Goal: Task Accomplishment & Management: Manage account settings

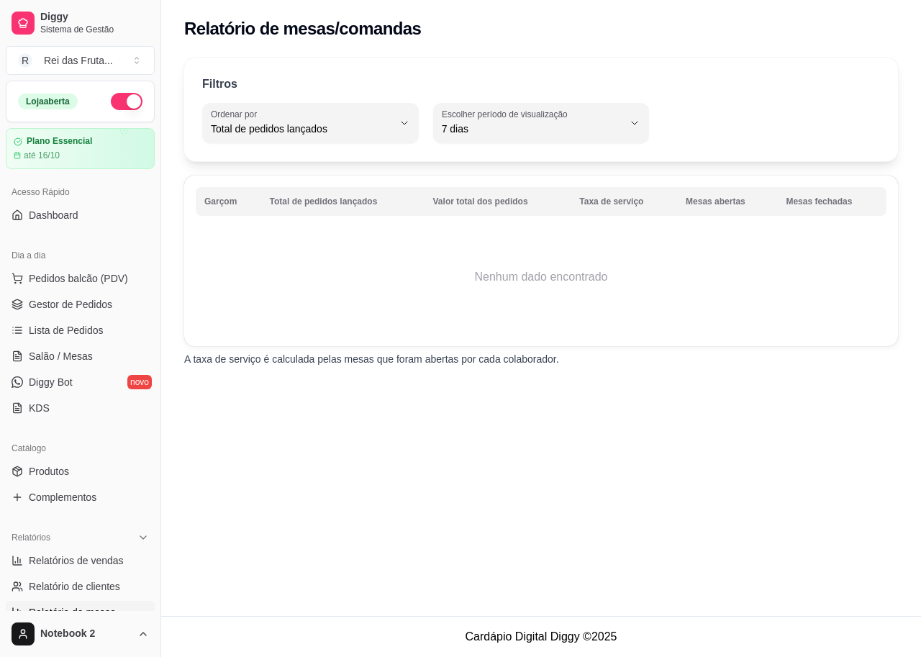
select select "TOTAL_OF_ORDERS"
select select "7"
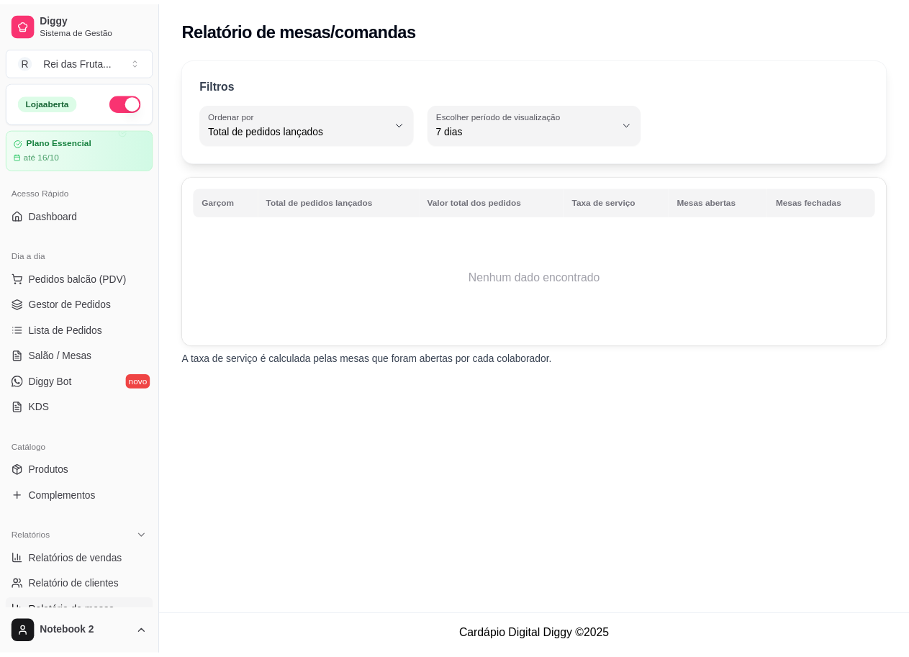
scroll to position [216, 0]
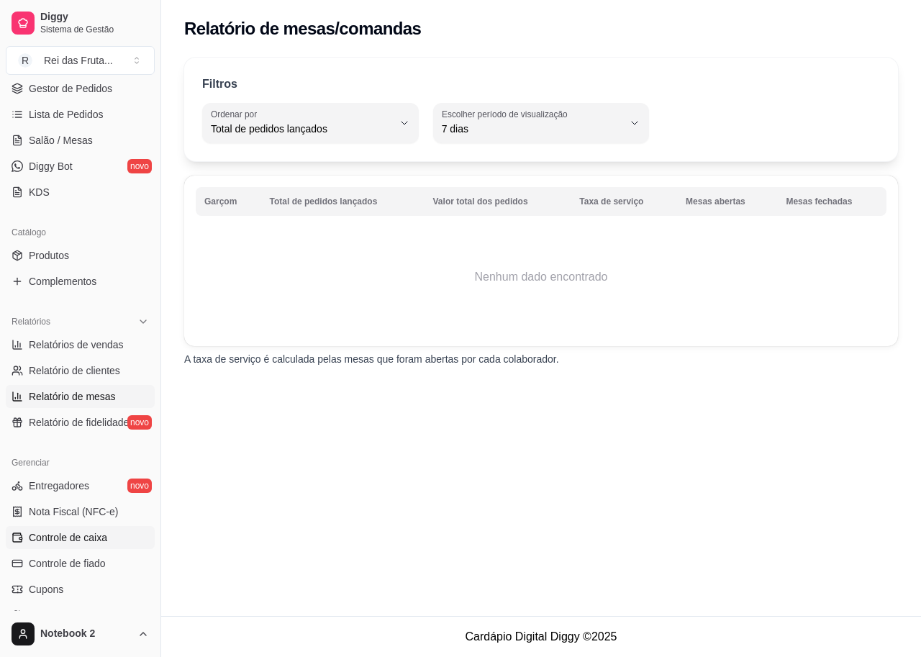
click at [62, 538] on span "Controle de caixa" at bounding box center [68, 537] width 78 height 14
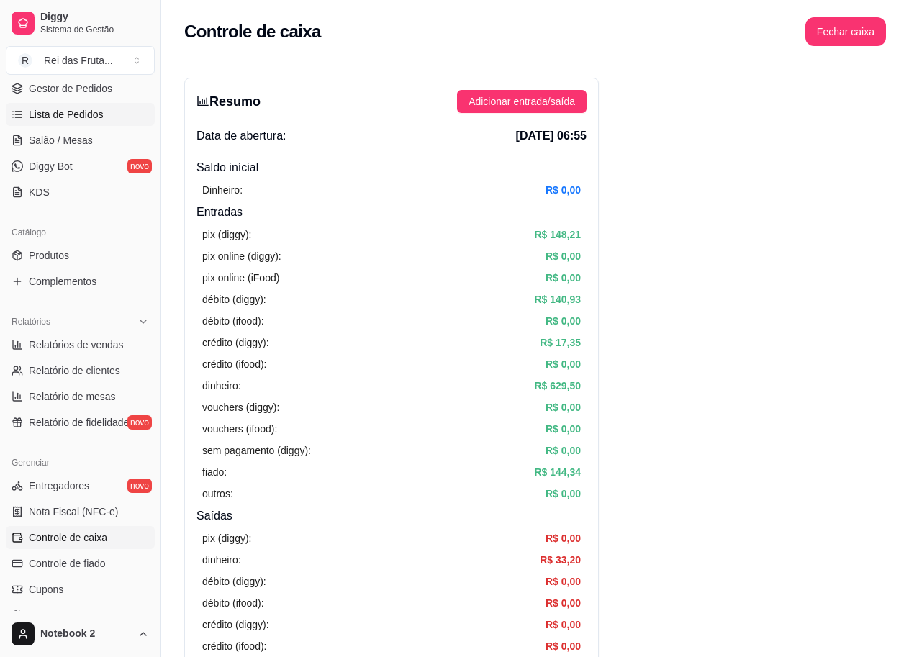
click at [94, 117] on span "Lista de Pedidos" at bounding box center [66, 114] width 75 height 14
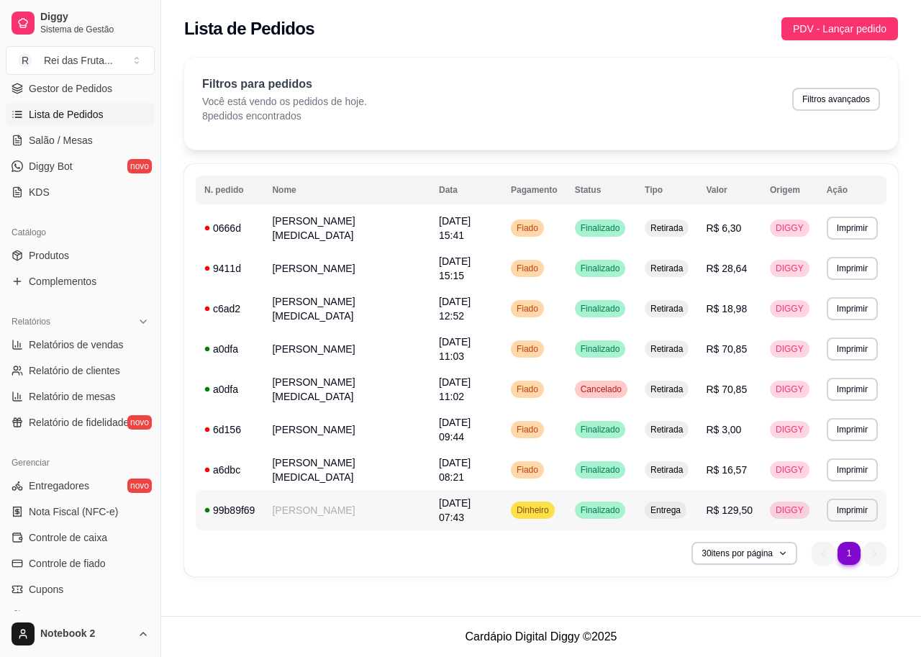
click at [502, 510] on td "[DATE] 07:43" at bounding box center [466, 510] width 72 height 40
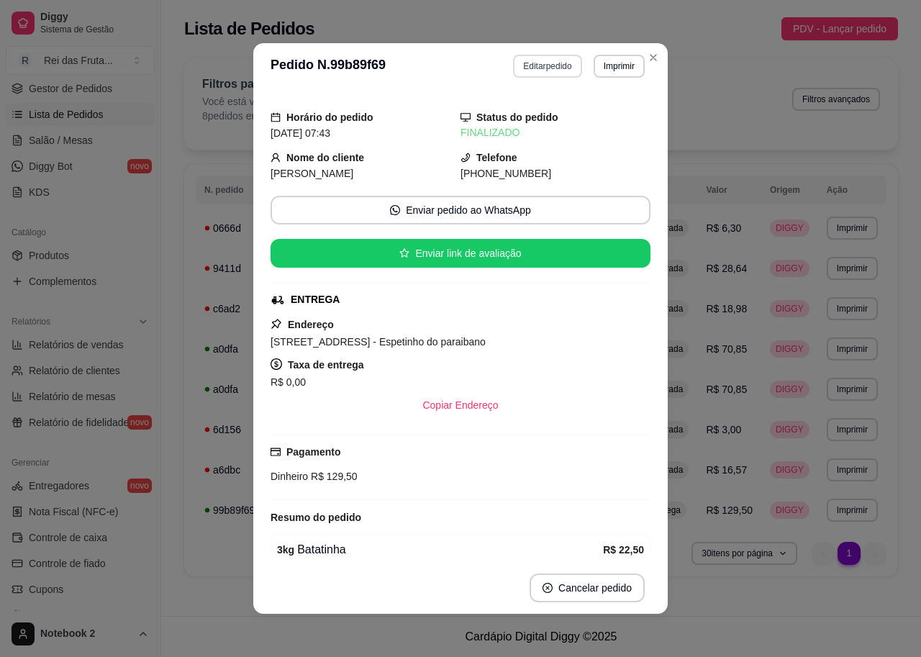
click at [560, 62] on button "Editar pedido" at bounding box center [547, 66] width 68 height 23
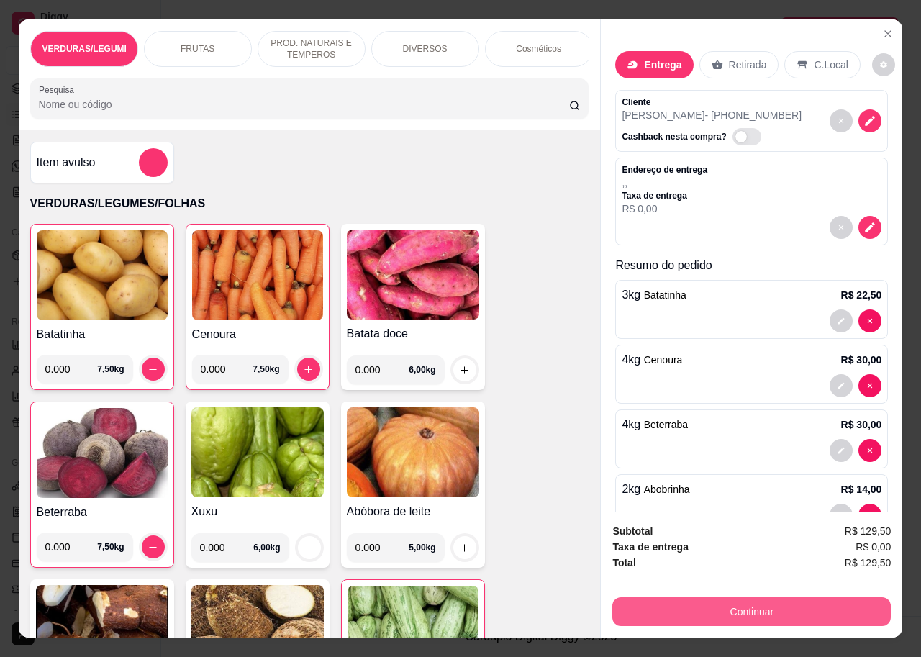
click at [679, 597] on button "Continuar" at bounding box center [752, 611] width 279 height 29
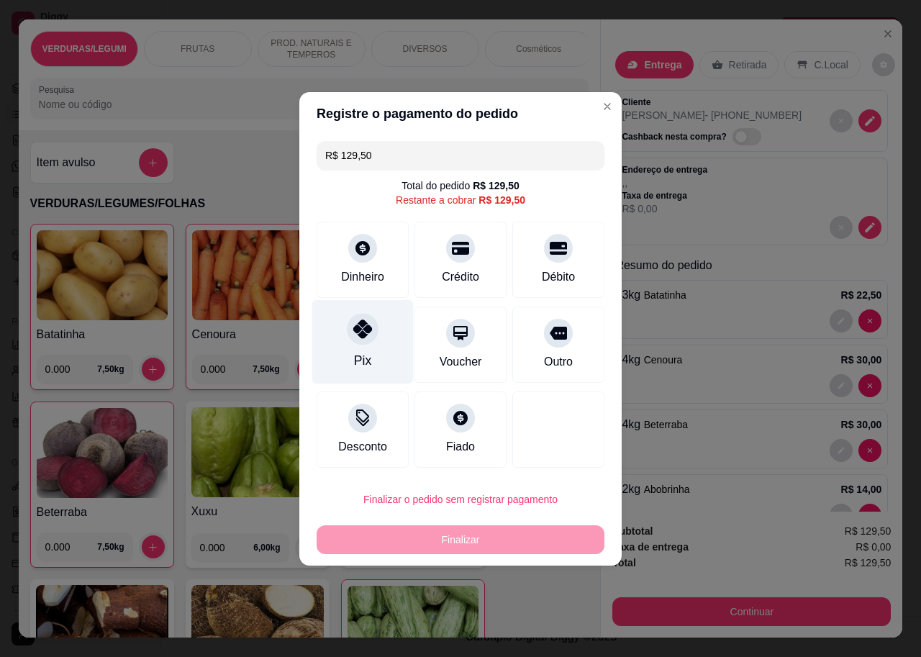
click at [351, 346] on div "Pix" at bounding box center [362, 341] width 101 height 84
type input "R$ 0,00"
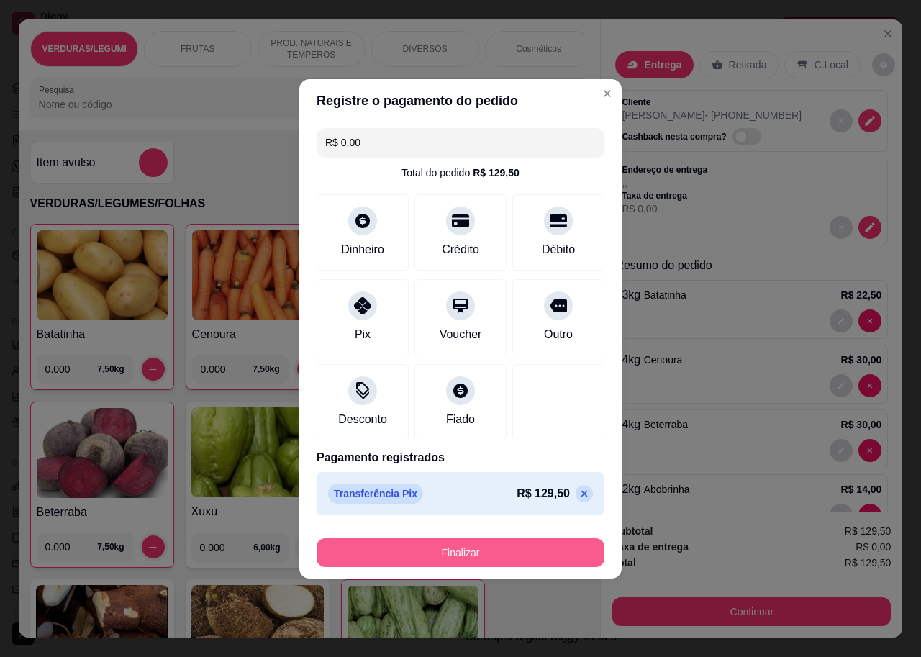
click at [444, 559] on button "Finalizar" at bounding box center [461, 552] width 288 height 29
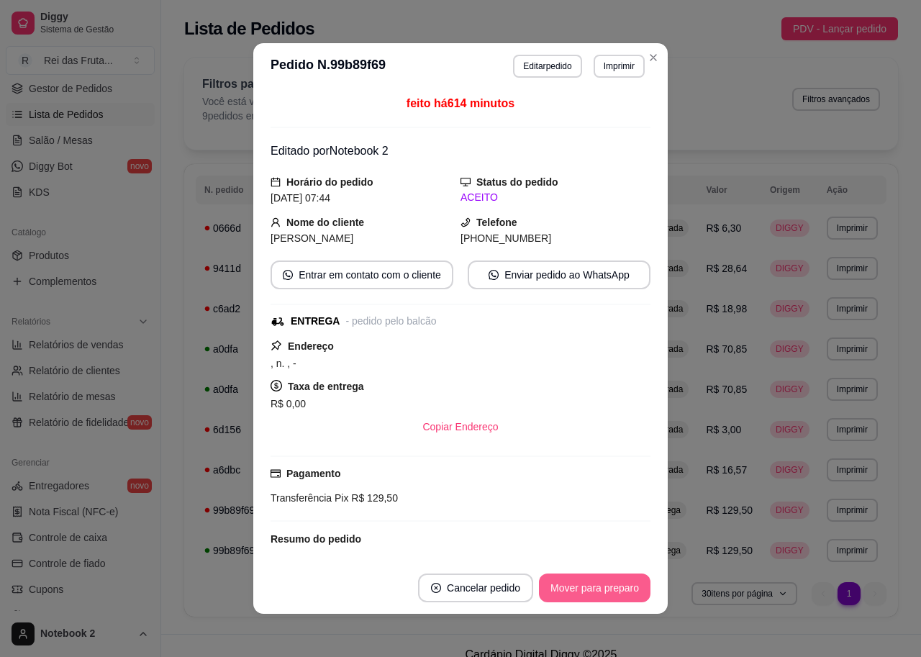
click at [560, 587] on button "Mover para preparo" at bounding box center [595, 588] width 112 height 29
click at [560, 587] on button "Mover para entrega" at bounding box center [595, 588] width 111 height 29
click at [560, 587] on button "Mover para finalizado" at bounding box center [590, 588] width 119 height 29
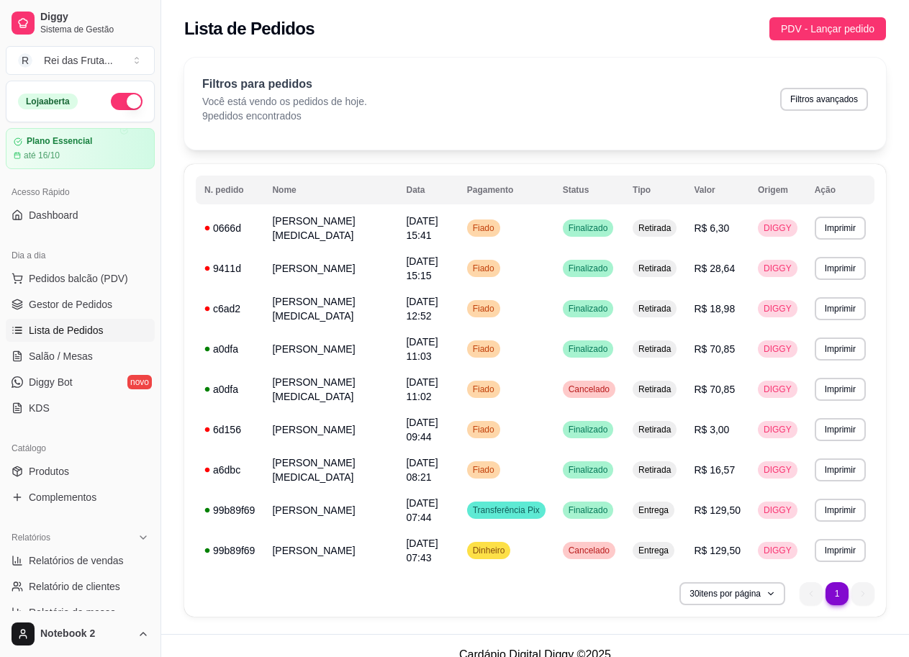
click at [117, 101] on button "button" at bounding box center [127, 101] width 32 height 17
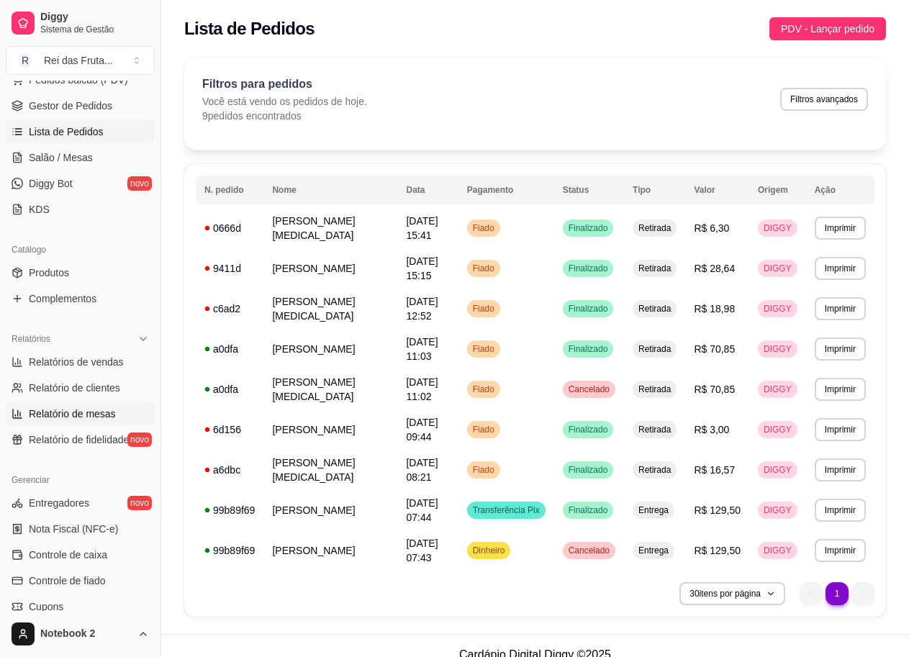
scroll to position [216, 0]
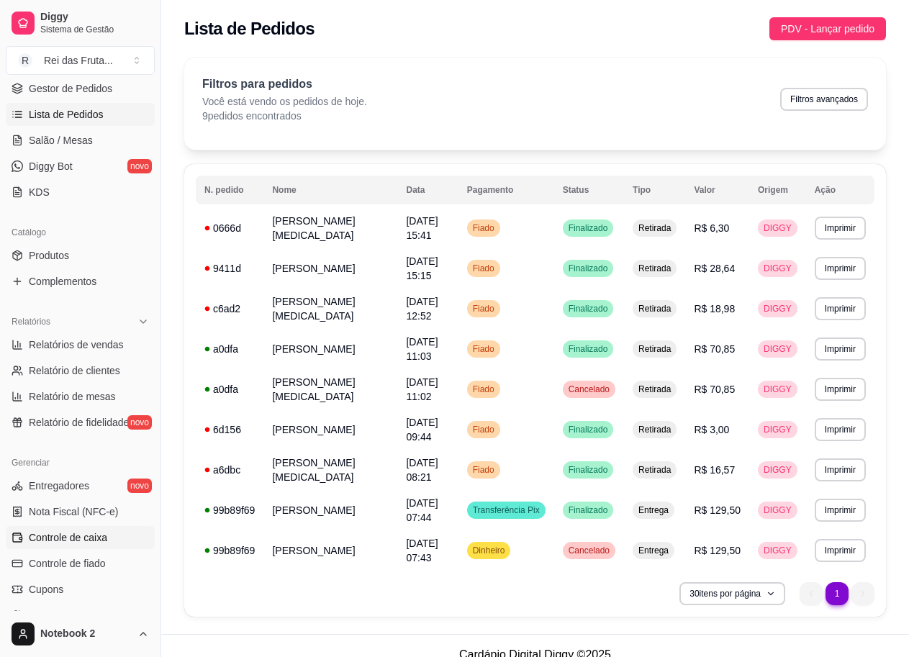
click at [83, 532] on span "Controle de caixa" at bounding box center [68, 537] width 78 height 14
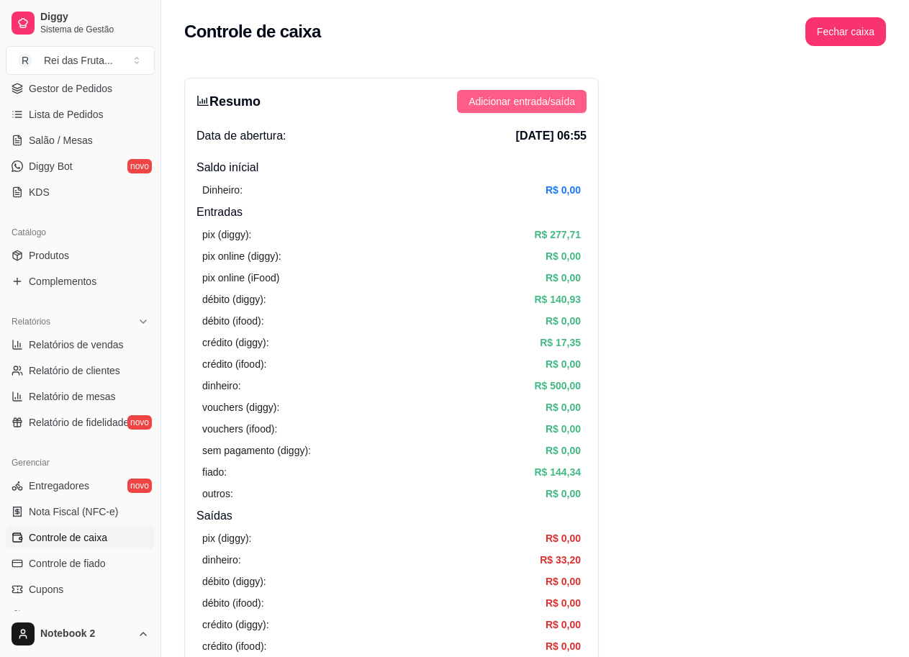
click at [532, 101] on span "Adicionar entrada/saída" at bounding box center [522, 102] width 107 height 16
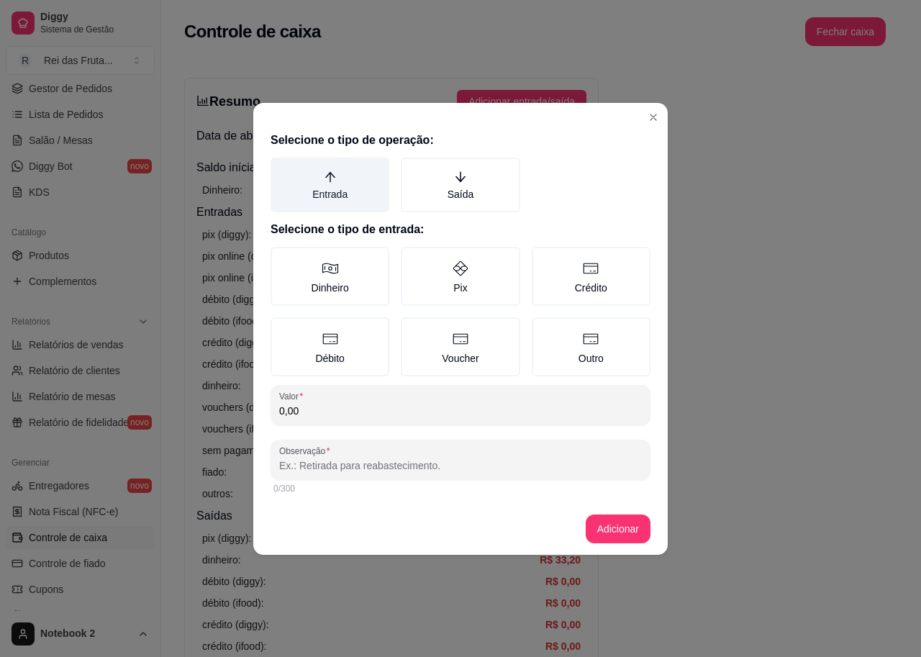
click at [374, 194] on label "Entrada" at bounding box center [330, 185] width 119 height 55
click at [281, 168] on button "Entrada" at bounding box center [276, 163] width 12 height 12
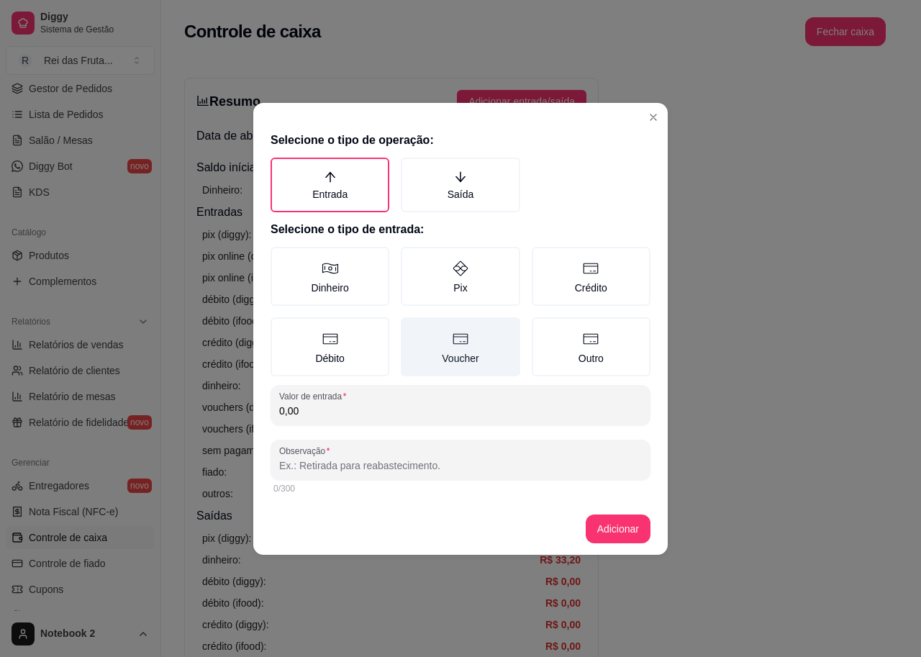
click at [433, 263] on label "Pix" at bounding box center [460, 276] width 119 height 59
click at [412, 258] on button "Pix" at bounding box center [406, 252] width 12 height 12
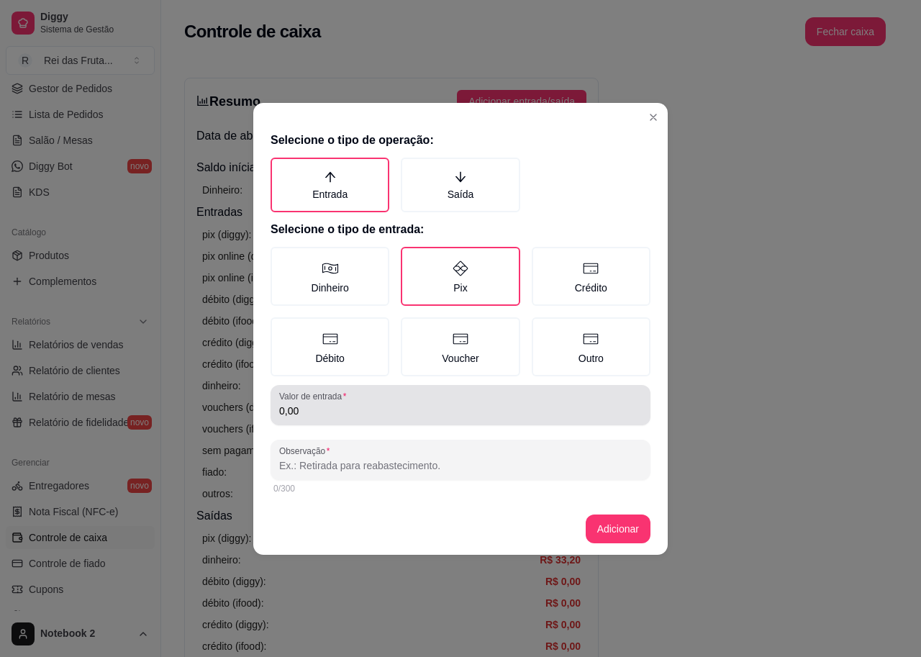
click at [318, 410] on input "0,00" at bounding box center [460, 411] width 363 height 14
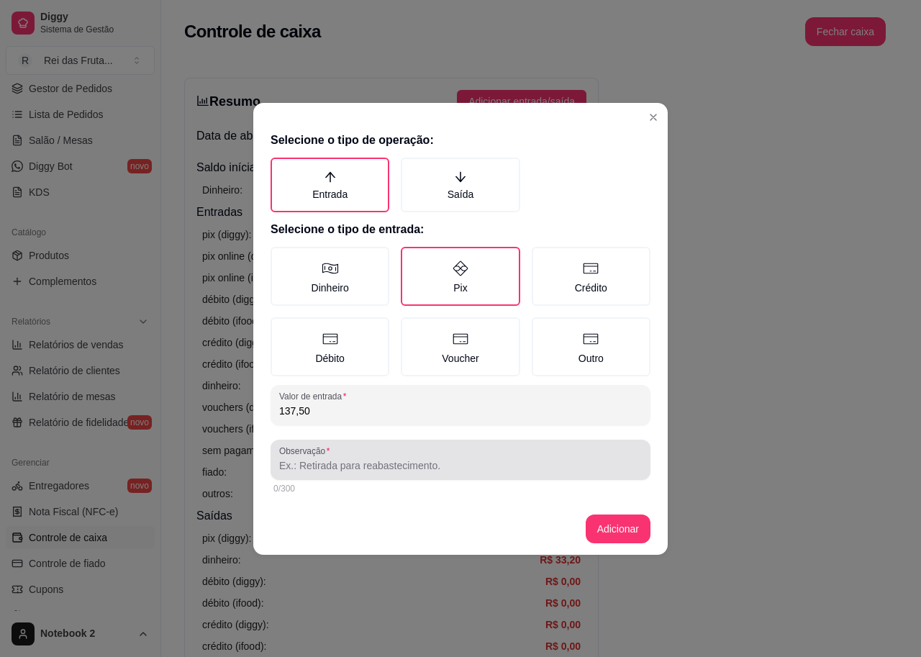
type input "137,50"
click at [310, 466] on input "Observação" at bounding box center [460, 466] width 363 height 14
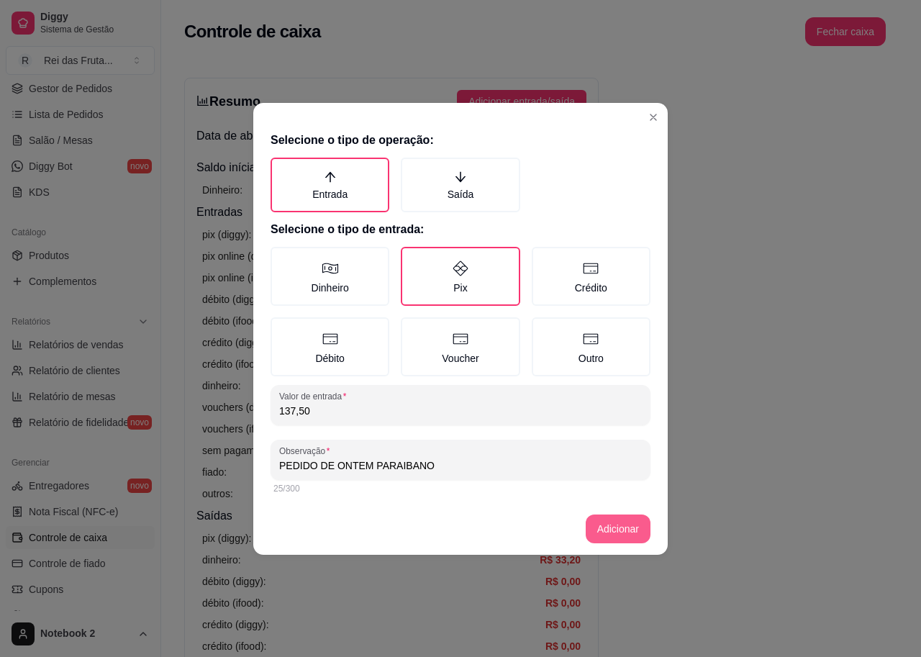
type input "PEDIDO DE ONTEM PARAIBANO"
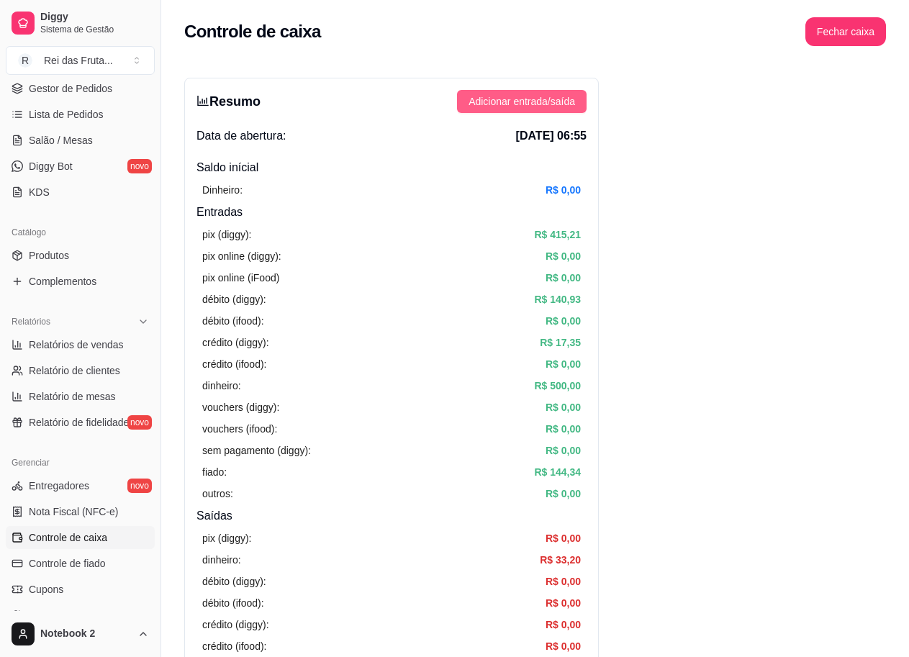
click at [575, 105] on button "Adicionar entrada/saída" at bounding box center [522, 101] width 130 height 23
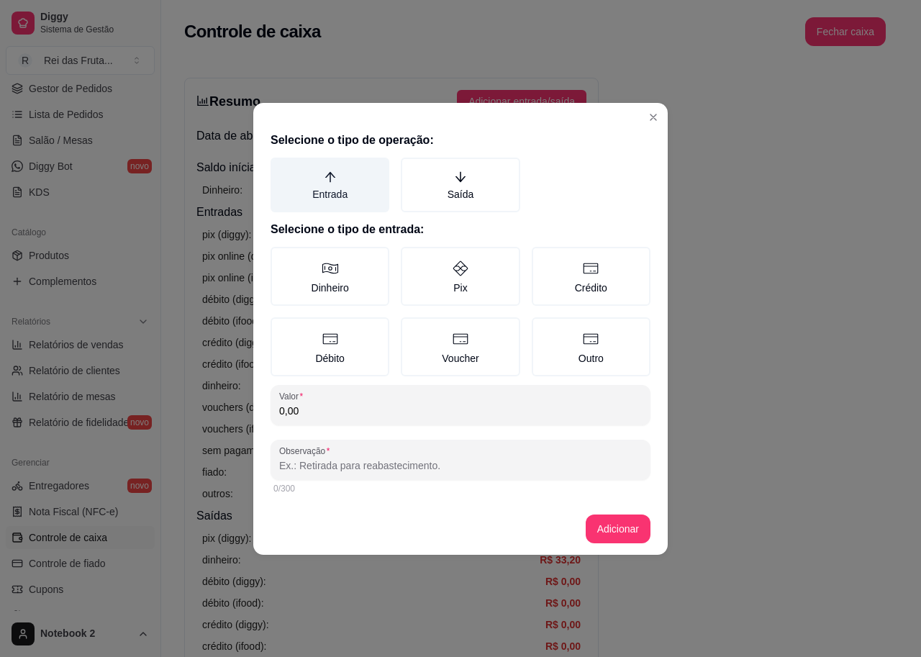
click at [366, 183] on label "Entrada" at bounding box center [330, 185] width 119 height 55
click at [281, 168] on button "Entrada" at bounding box center [276, 163] width 12 height 12
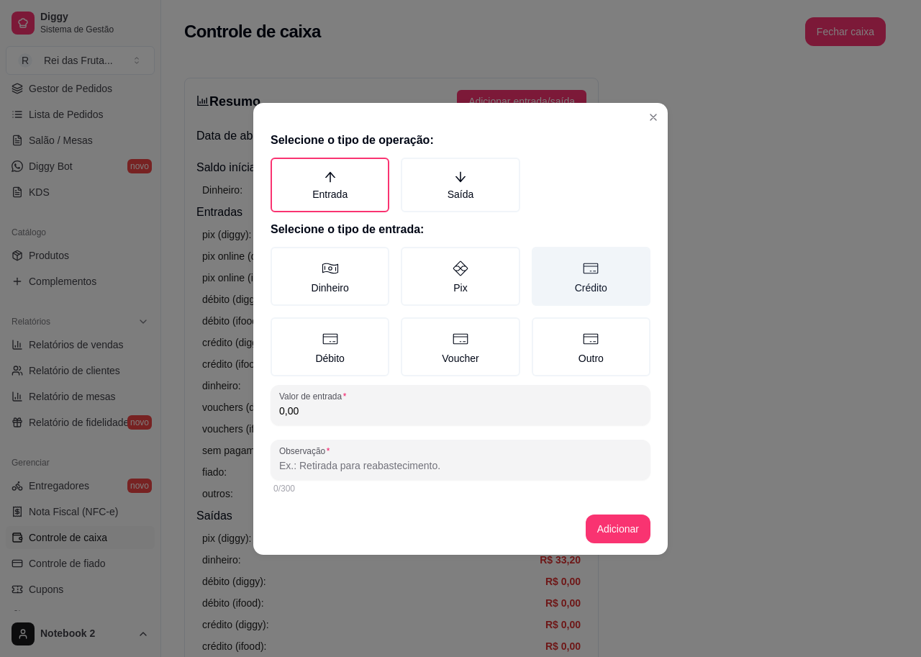
click at [579, 281] on label "Crédito" at bounding box center [591, 276] width 119 height 59
click at [543, 258] on button "Crédito" at bounding box center [537, 252] width 12 height 12
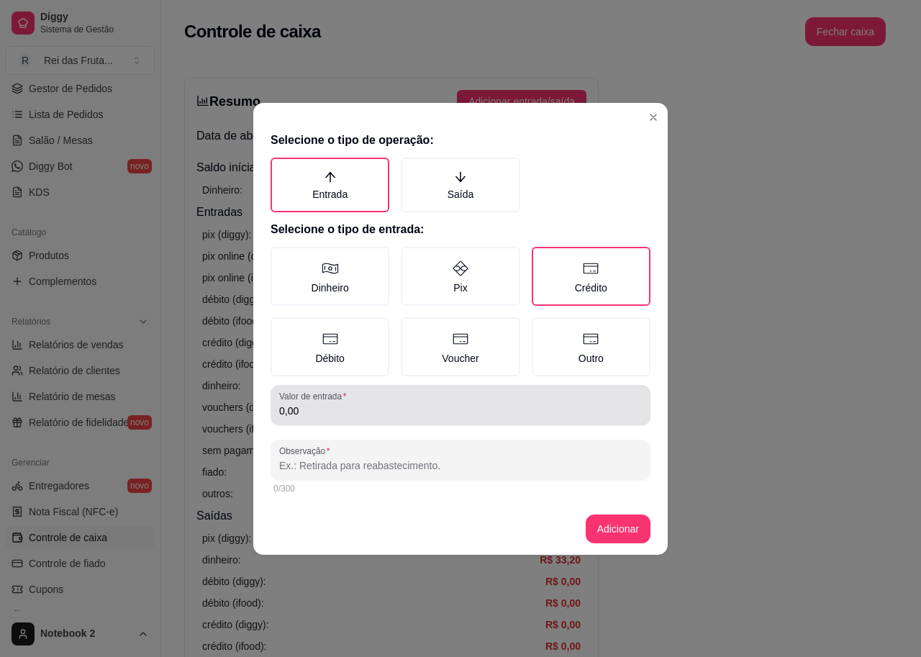
click at [307, 420] on div "Valor de entrada 0,00" at bounding box center [461, 405] width 380 height 40
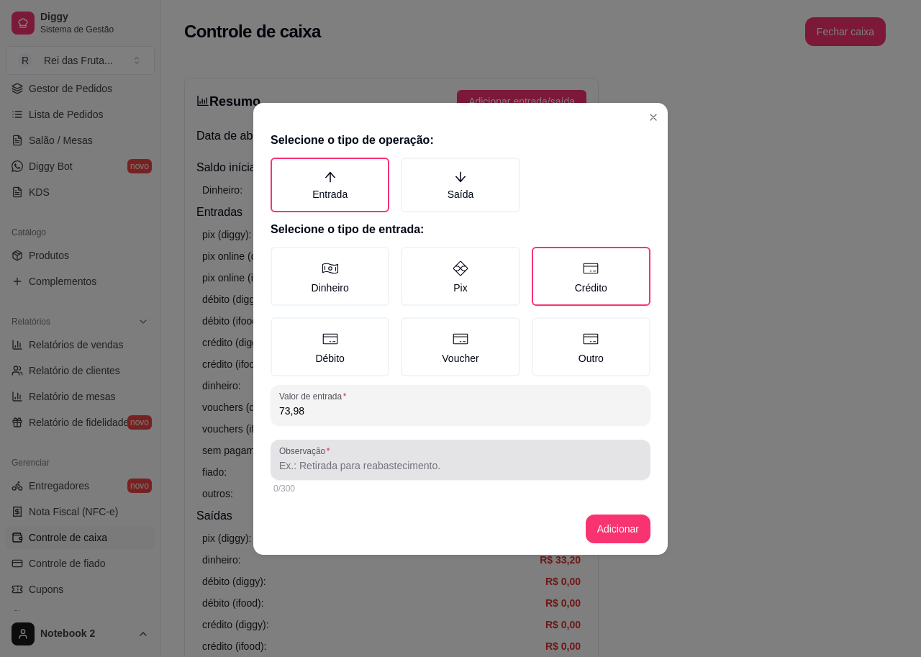
type input "73,98"
click at [302, 464] on input "Observação" at bounding box center [460, 466] width 363 height 14
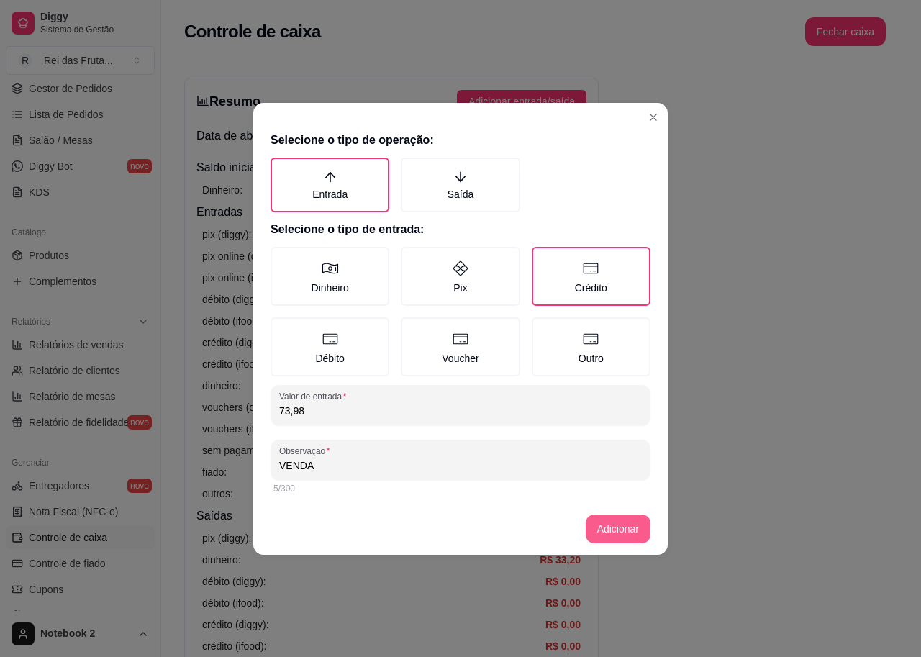
type input "VENDA"
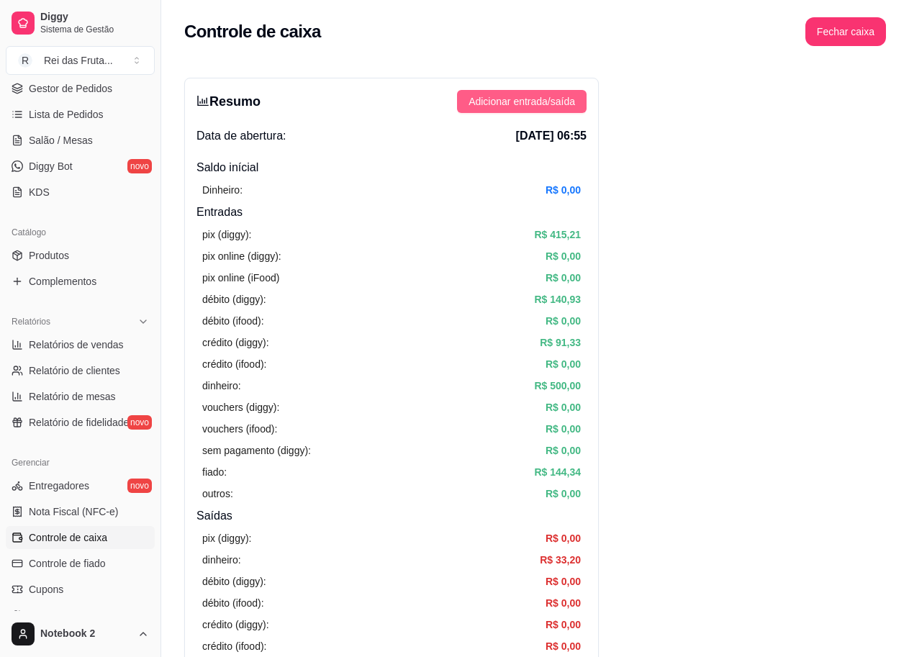
click at [543, 104] on span "Adicionar entrada/saída" at bounding box center [522, 102] width 107 height 16
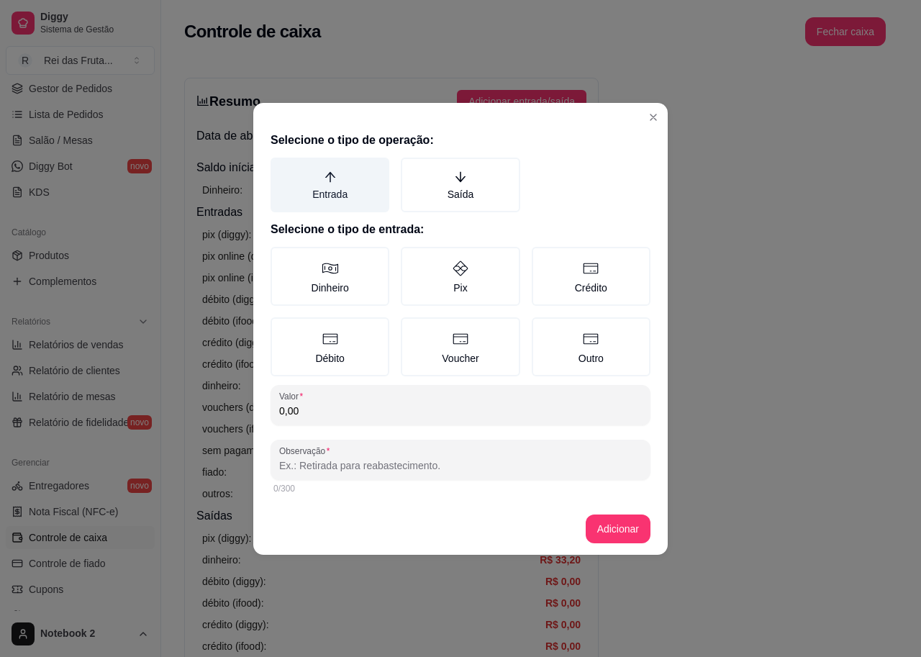
click at [335, 197] on label "Entrada" at bounding box center [330, 185] width 119 height 55
click at [281, 168] on button "Entrada" at bounding box center [276, 163] width 12 height 12
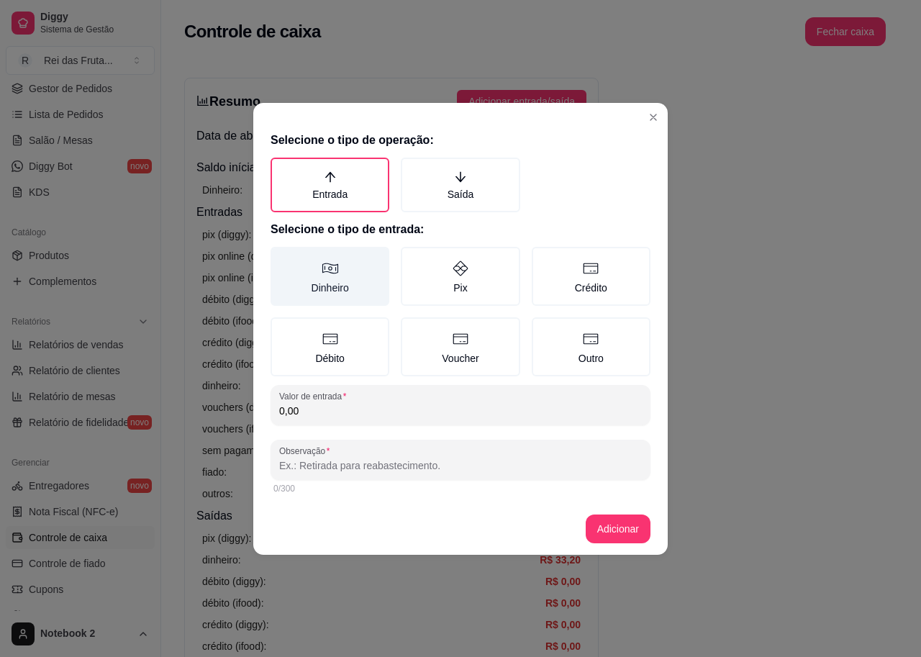
click at [356, 266] on label "Dinheiro" at bounding box center [330, 276] width 119 height 59
click at [281, 258] on button "Dinheiro" at bounding box center [276, 252] width 12 height 12
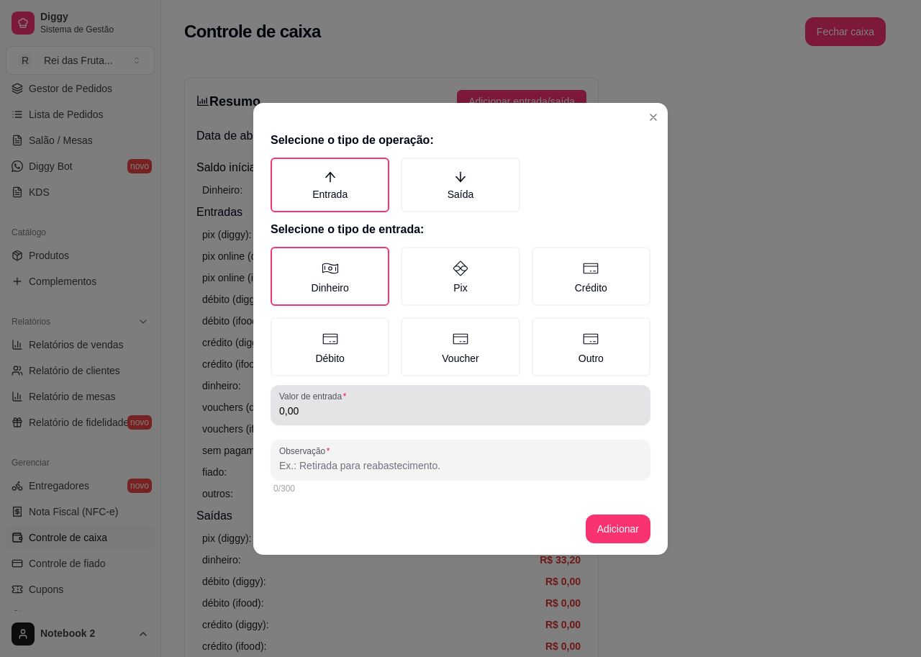
click at [306, 413] on input "0,00" at bounding box center [460, 411] width 363 height 14
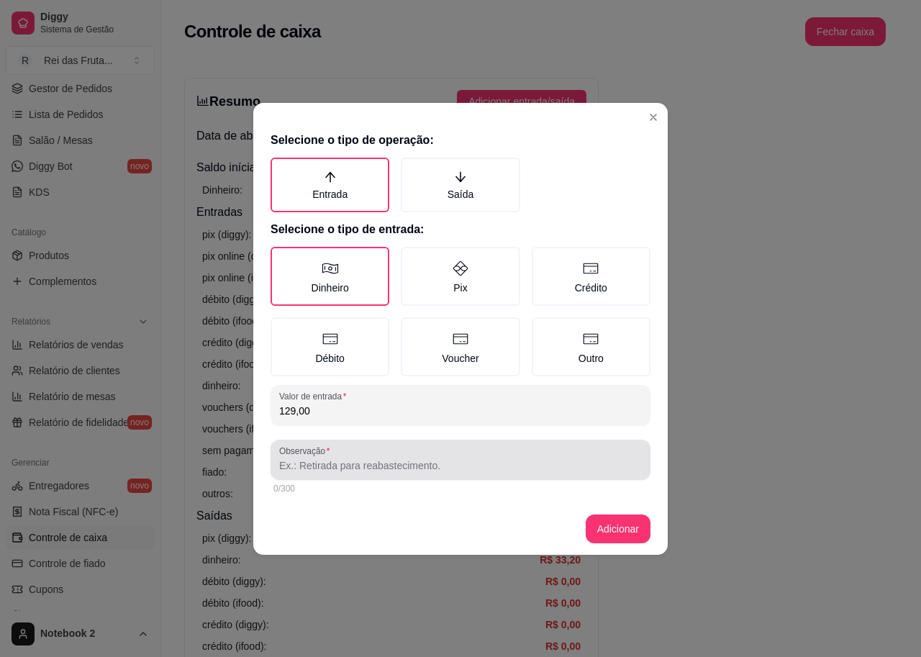
type input "129,00"
click at [303, 459] on input "Observação" at bounding box center [460, 466] width 363 height 14
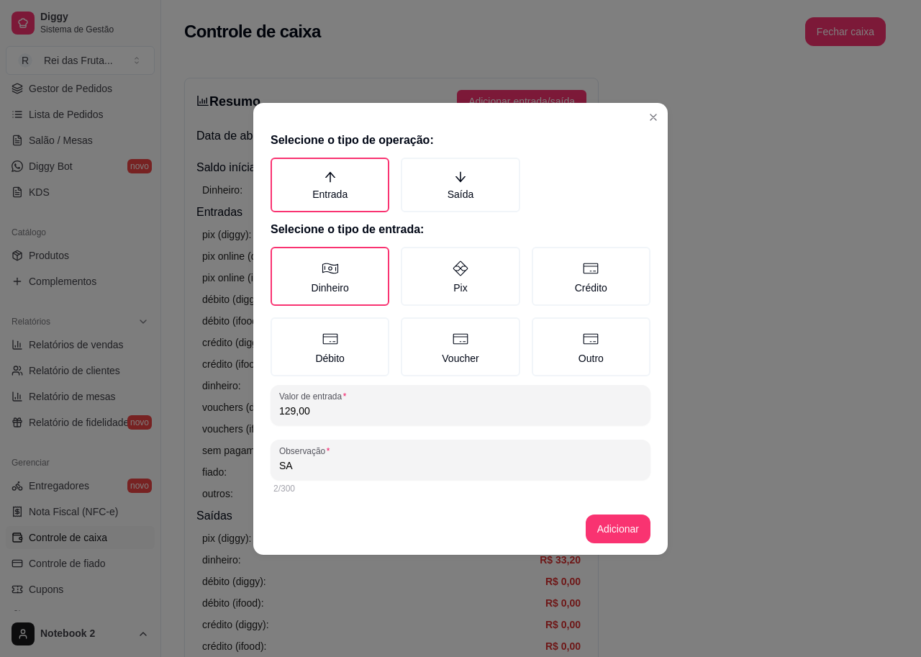
type input "S"
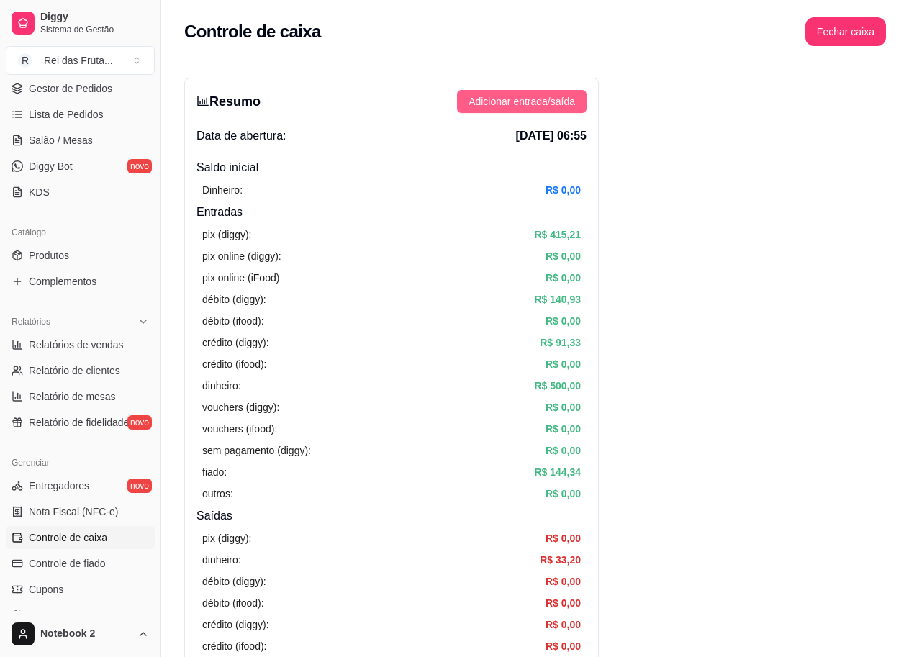
click at [543, 98] on span "Adicionar entrada/saída" at bounding box center [522, 102] width 107 height 16
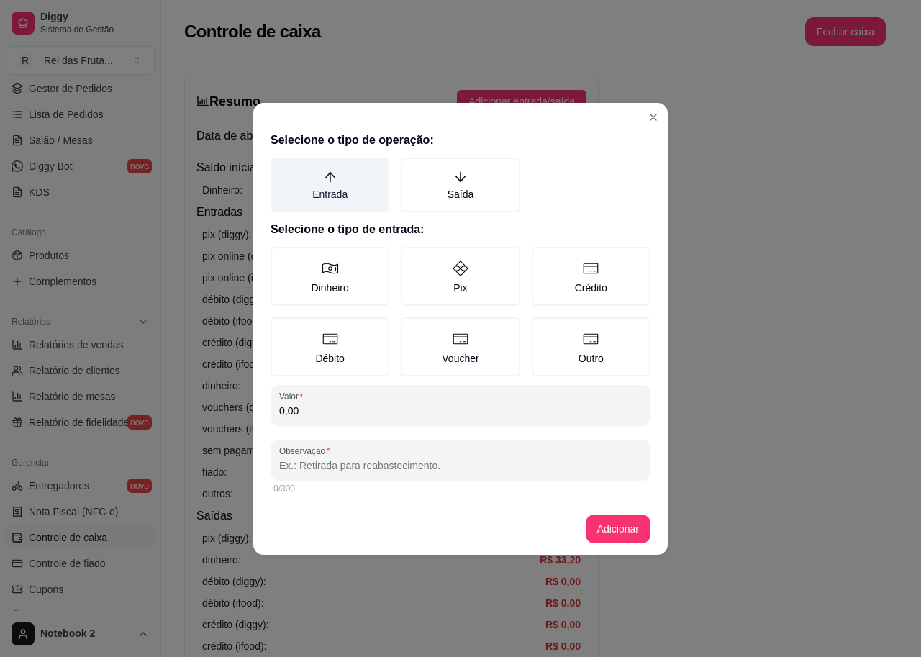
click at [335, 188] on label "Entrada" at bounding box center [330, 185] width 119 height 55
click at [281, 168] on button "Entrada" at bounding box center [276, 163] width 12 height 12
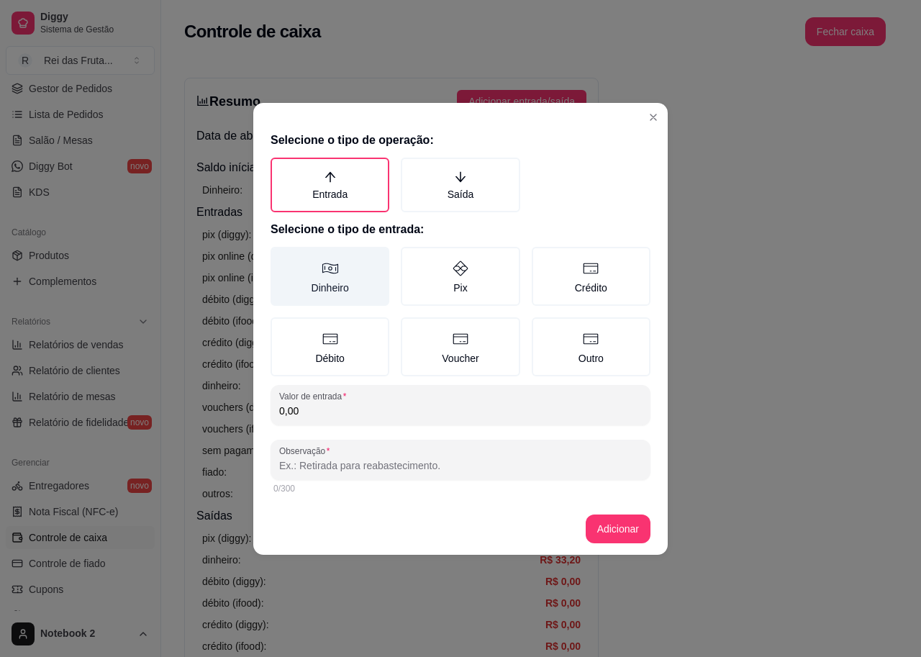
click at [330, 281] on label "Dinheiro" at bounding box center [330, 276] width 119 height 59
click at [281, 258] on button "Dinheiro" at bounding box center [276, 252] width 12 height 12
click at [303, 410] on input "0,00" at bounding box center [460, 411] width 363 height 14
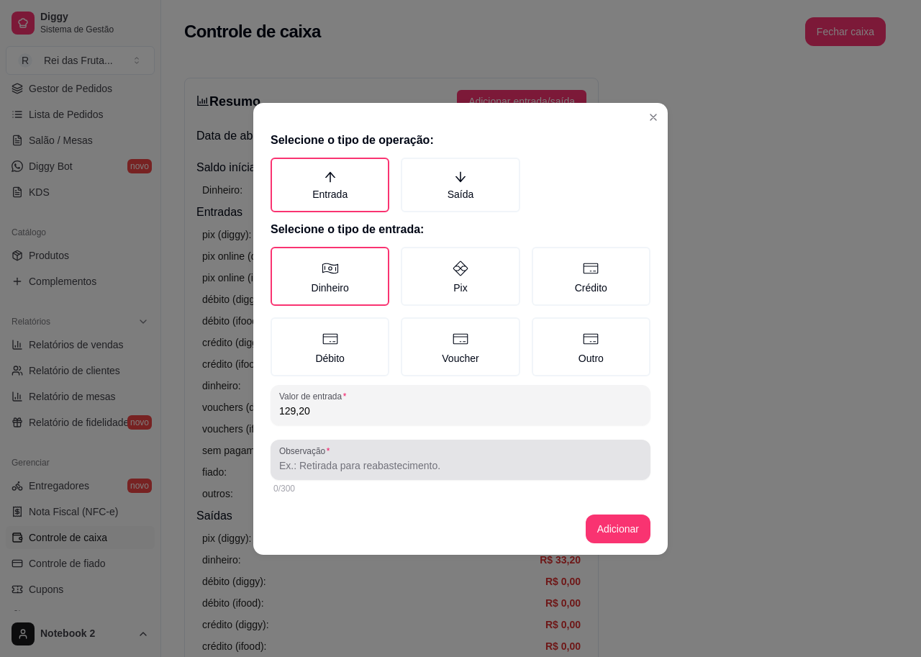
type input "129,20"
click at [295, 473] on div at bounding box center [460, 460] width 363 height 29
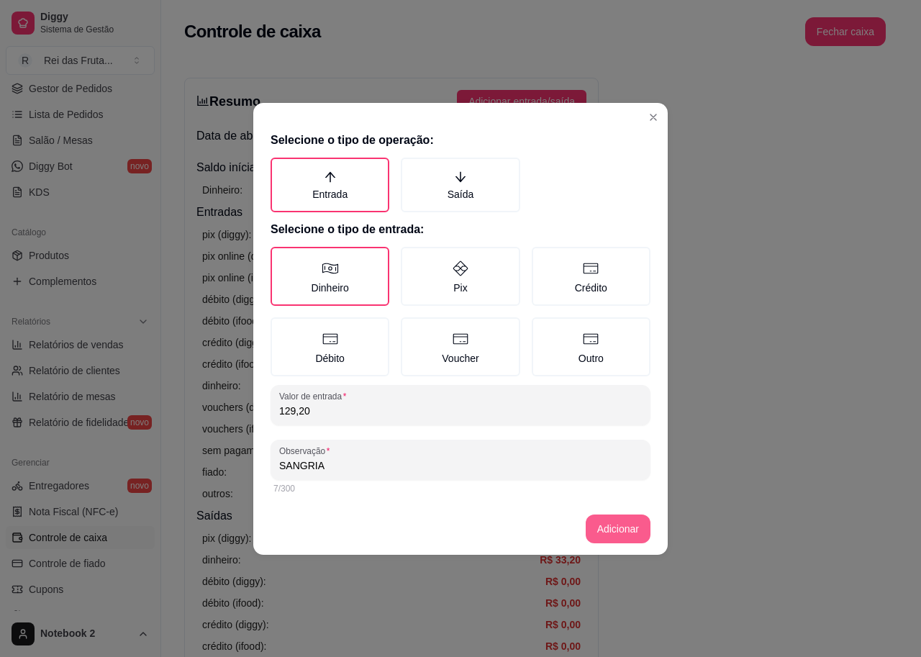
type input "SANGRIA"
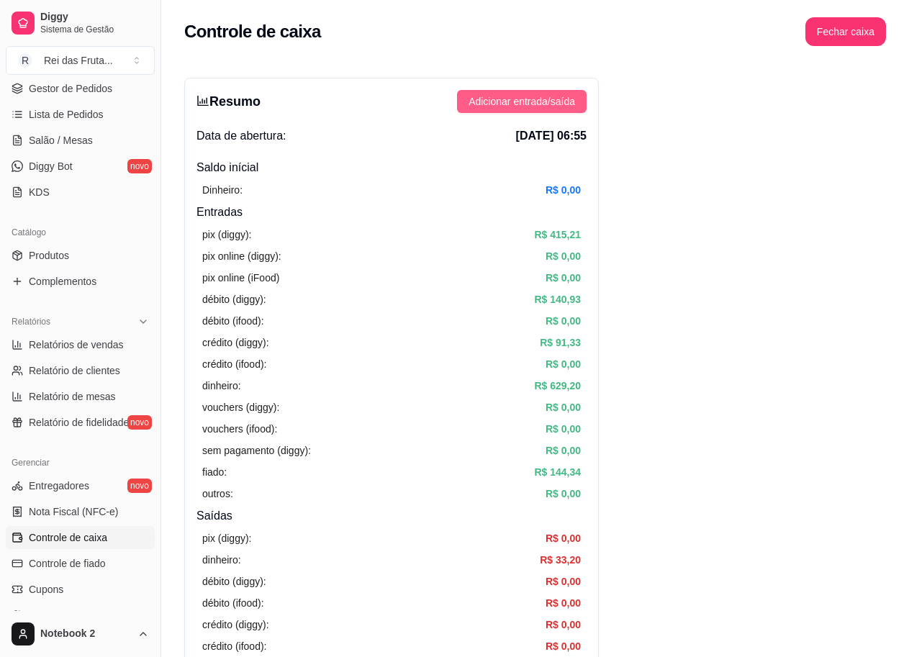
click at [475, 102] on span "Adicionar entrada/saída" at bounding box center [522, 102] width 107 height 16
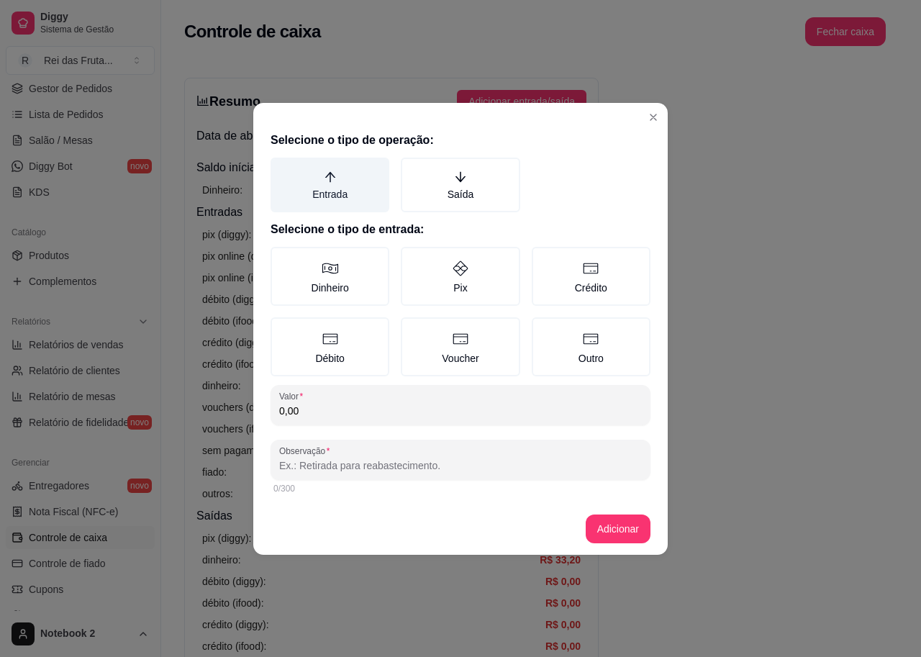
click at [361, 186] on label "Entrada" at bounding box center [330, 185] width 119 height 55
click at [281, 168] on button "Entrada" at bounding box center [276, 163] width 12 height 12
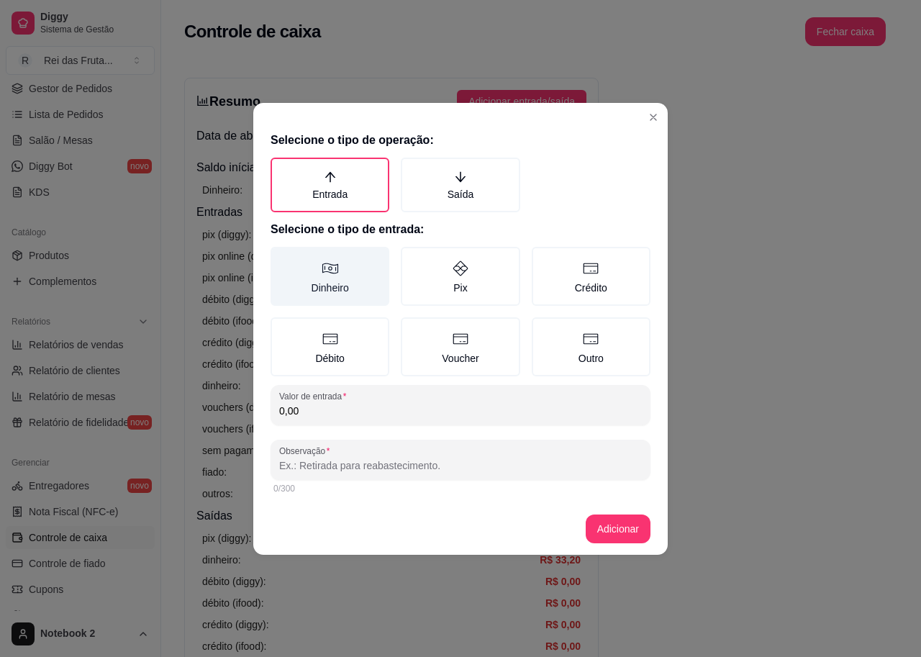
click at [346, 279] on label "Dinheiro" at bounding box center [330, 276] width 119 height 59
click at [281, 258] on button "Dinheiro" at bounding box center [276, 252] width 12 height 12
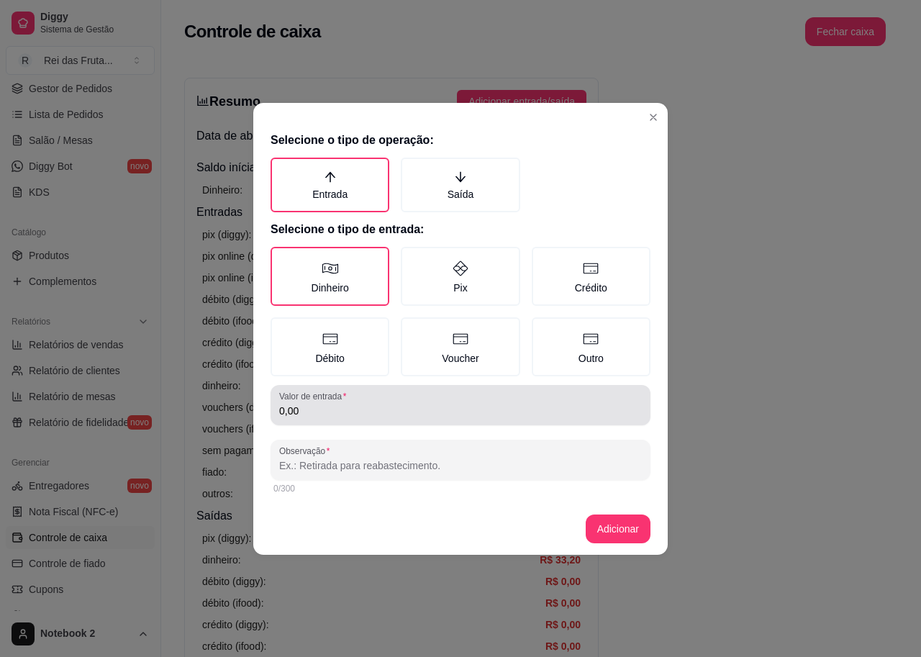
click at [330, 410] on input "0,00" at bounding box center [460, 411] width 363 height 14
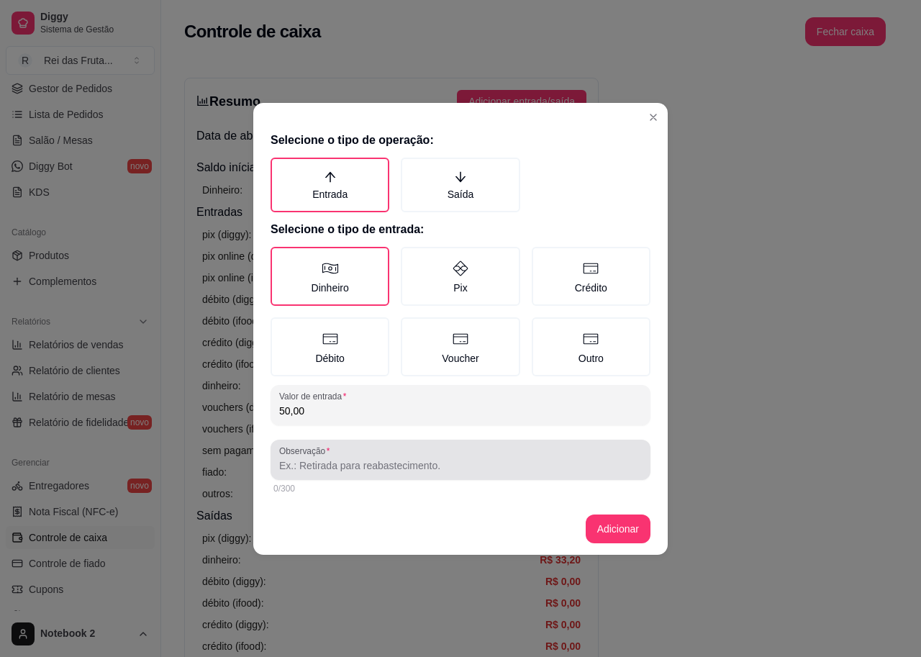
type input "50,00"
click at [296, 468] on input "Observação" at bounding box center [460, 466] width 363 height 14
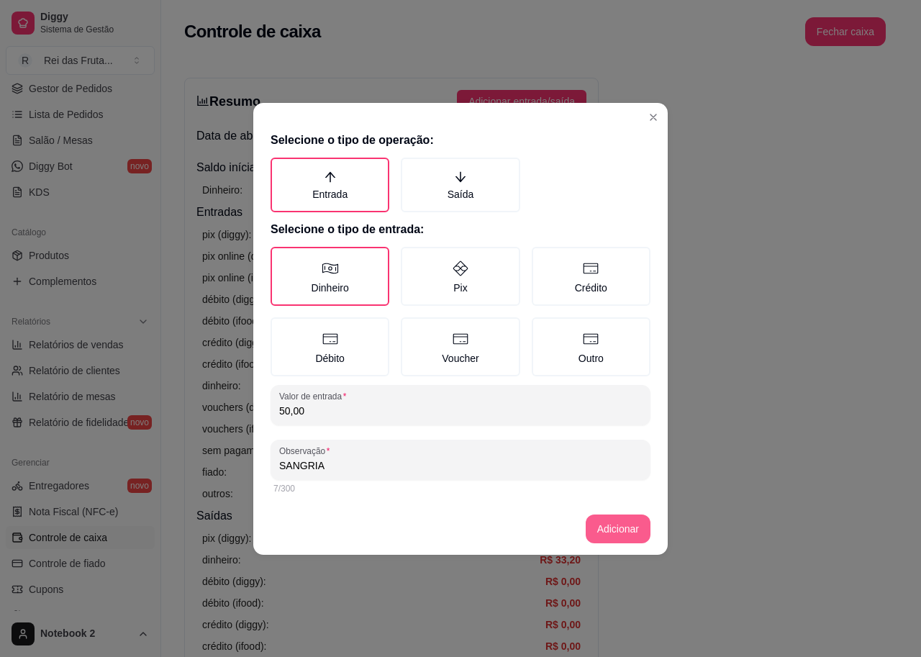
type input "SANGRIA"
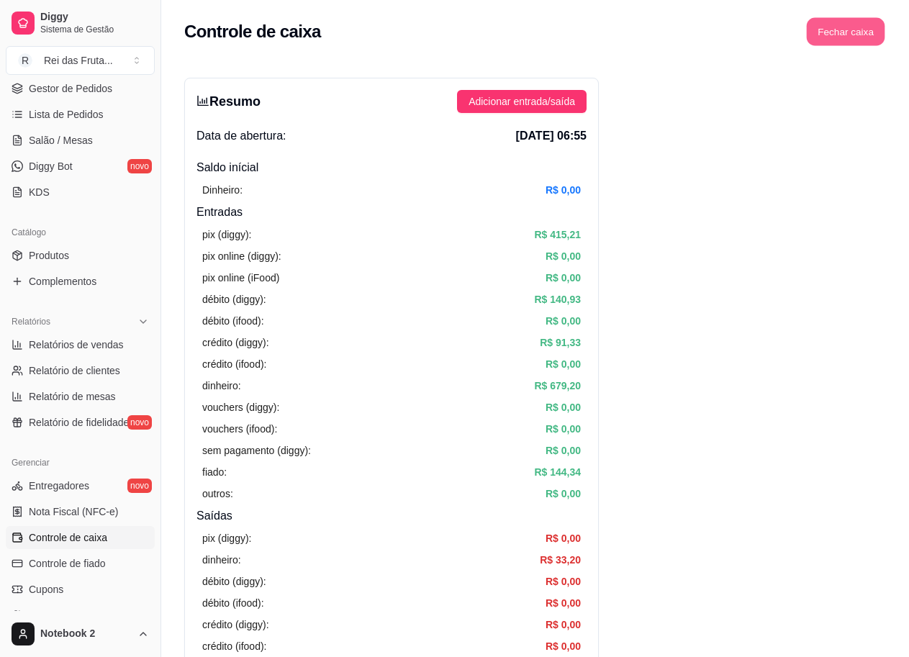
click at [846, 27] on button "Fechar caixa" at bounding box center [846, 32] width 78 height 28
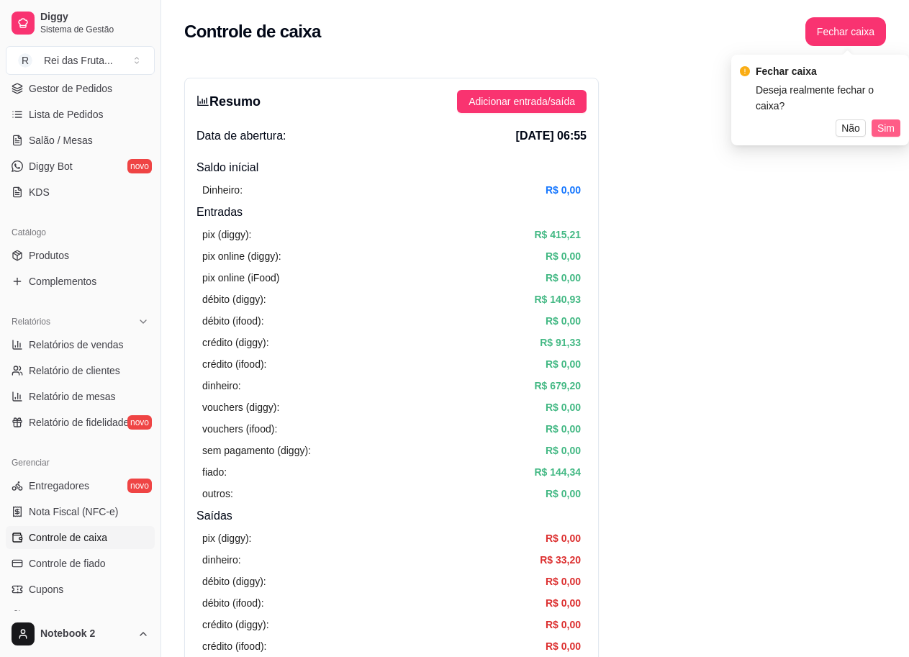
click at [876, 119] on button "Sim" at bounding box center [886, 127] width 29 height 17
